Goal: Task Accomplishment & Management: Manage account settings

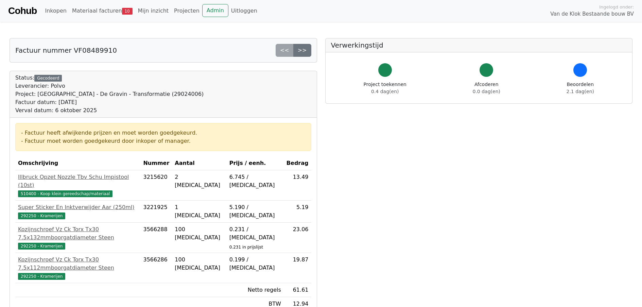
scroll to position [136, 0]
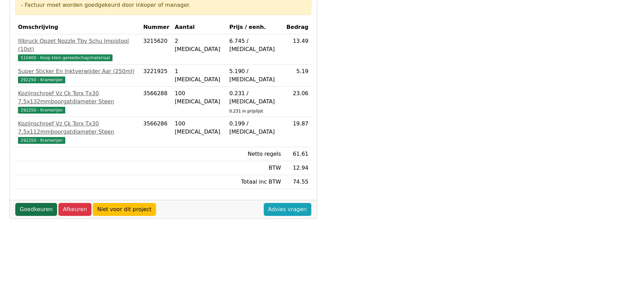
click at [34, 203] on link "Goedkeuren" at bounding box center [36, 209] width 42 height 13
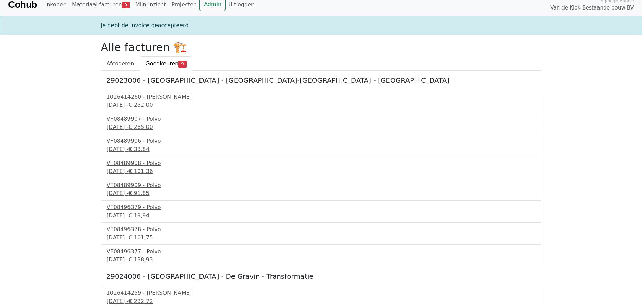
scroll to position [7, 0]
click at [140, 295] on div "1026414259 - Boels Verhuur" at bounding box center [321, 292] width 429 height 8
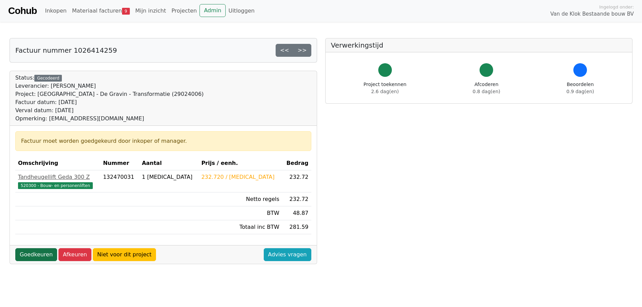
click at [29, 255] on link "Goedkeuren" at bounding box center [36, 254] width 42 height 13
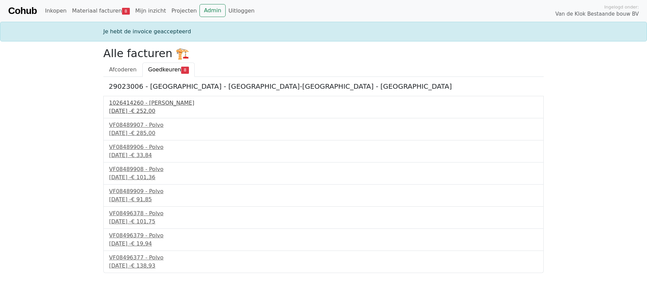
click at [139, 104] on div "1026414260 - Boels Verhuur" at bounding box center [323, 103] width 429 height 8
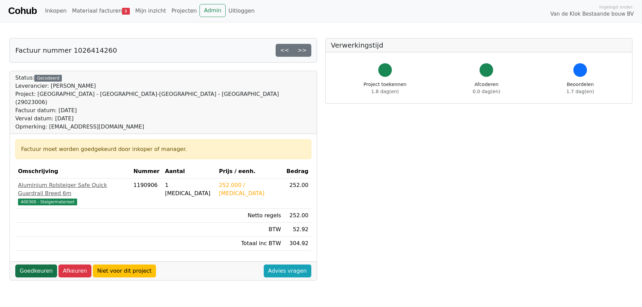
click at [25, 265] on link "Goedkeuren" at bounding box center [36, 271] width 42 height 13
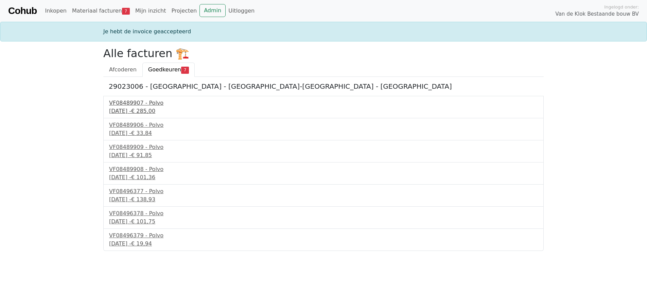
click at [120, 105] on div "VF08489907 - Polvo" at bounding box center [323, 103] width 429 height 8
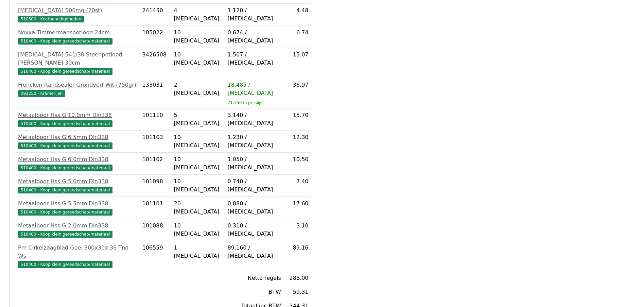
scroll to position [239, 0]
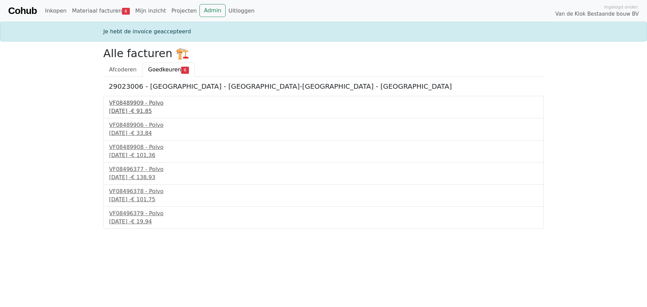
click at [127, 106] on div "VF08489909 - Polvo" at bounding box center [323, 103] width 429 height 8
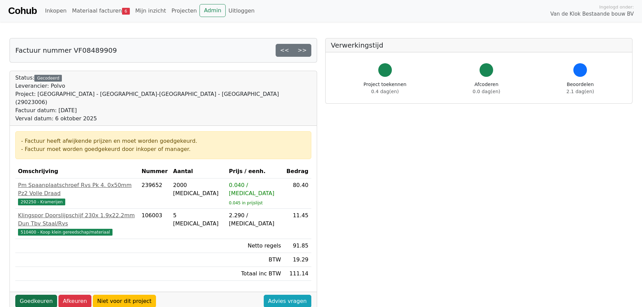
click at [32, 295] on link "Goedkeuren" at bounding box center [36, 301] width 42 height 13
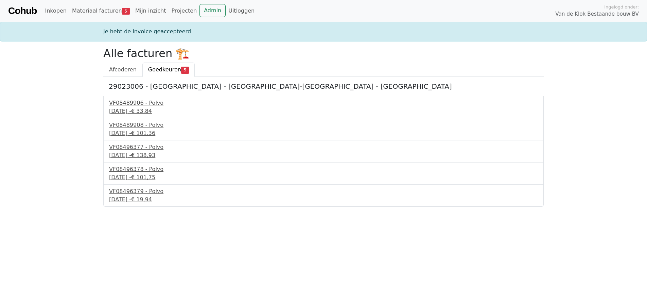
click at [136, 107] on div "VF08489906 - Polvo" at bounding box center [323, 103] width 429 height 8
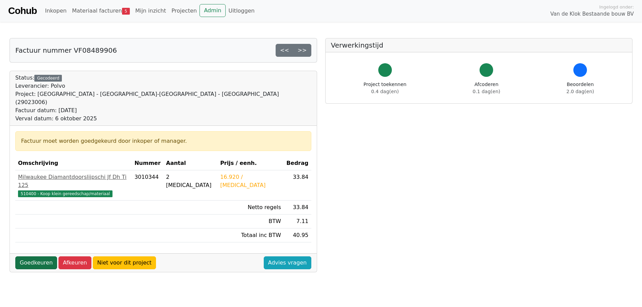
click at [33, 256] on link "Goedkeuren" at bounding box center [36, 262] width 42 height 13
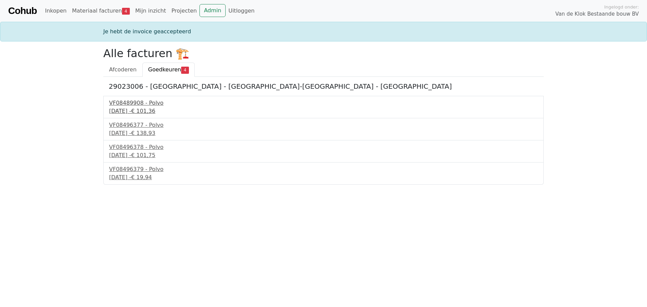
click at [126, 106] on div "VF08489908 - Polvo" at bounding box center [323, 103] width 429 height 8
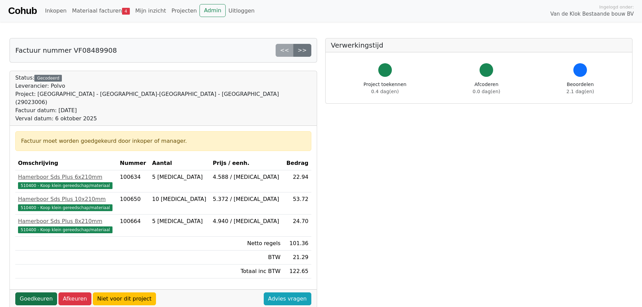
click at [36, 292] on link "Goedkeuren" at bounding box center [36, 298] width 42 height 13
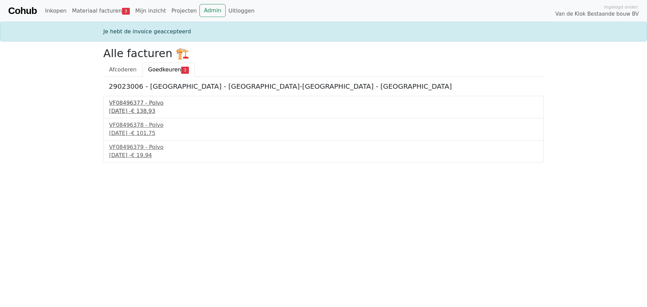
click at [144, 111] on div "17 september 2025 - € 138,93" at bounding box center [323, 111] width 429 height 8
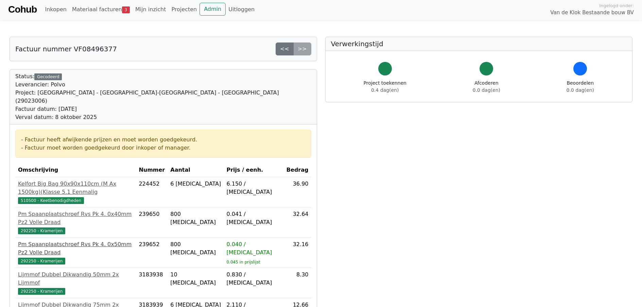
scroll to position [136, 0]
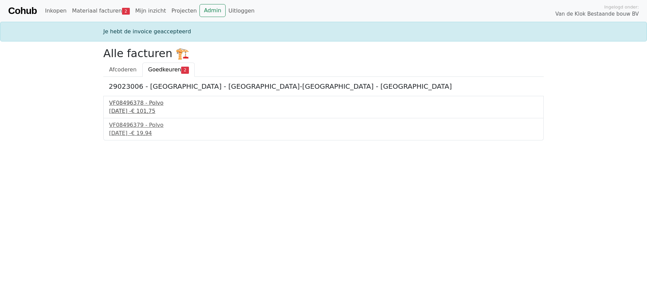
click at [129, 109] on div "[DATE] - € 101,75" at bounding box center [323, 111] width 429 height 8
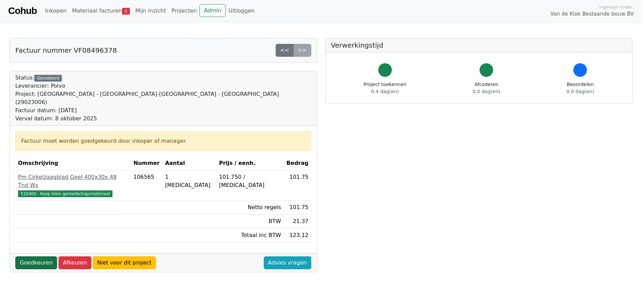
click at [35, 256] on link "Goedkeuren" at bounding box center [36, 262] width 42 height 13
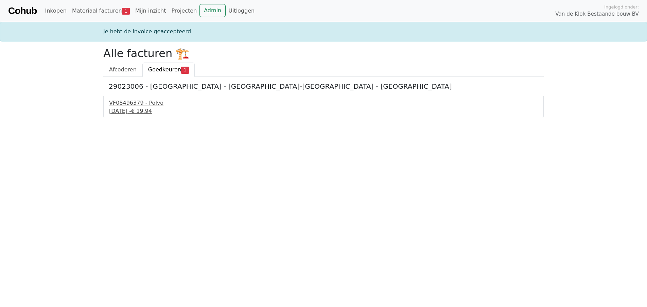
click at [130, 103] on div "VF08496379 - Polvo" at bounding box center [323, 103] width 429 height 8
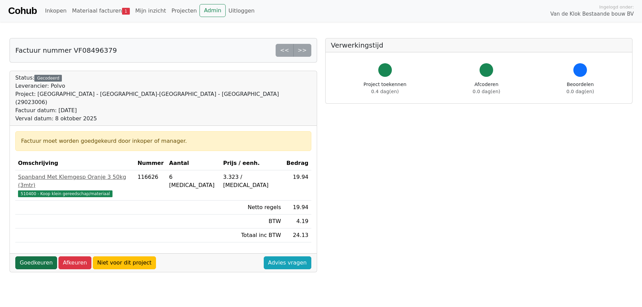
click at [33, 256] on link "Goedkeuren" at bounding box center [36, 262] width 42 height 13
